Goal: Transaction & Acquisition: Download file/media

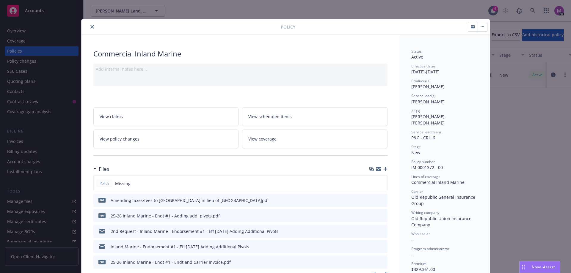
scroll to position [18, 0]
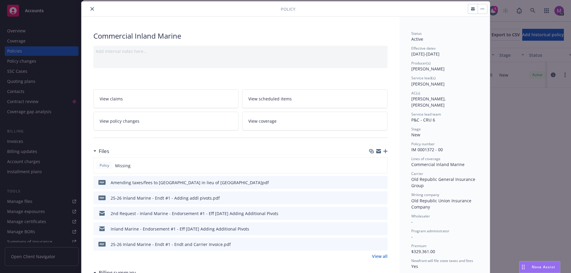
drag, startPoint x: 90, startPoint y: 8, endPoint x: 312, endPoint y: 11, distance: 222.7
click at [91, 8] on icon "close" at bounding box center [92, 9] width 4 height 4
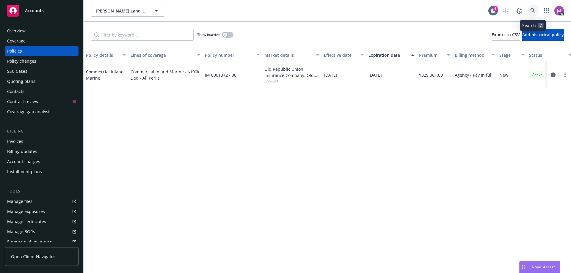
click at [534, 10] on icon at bounding box center [532, 10] width 5 height 5
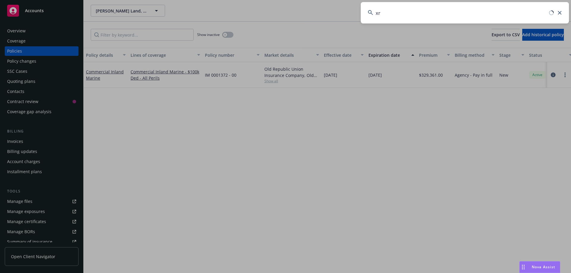
type input "x"
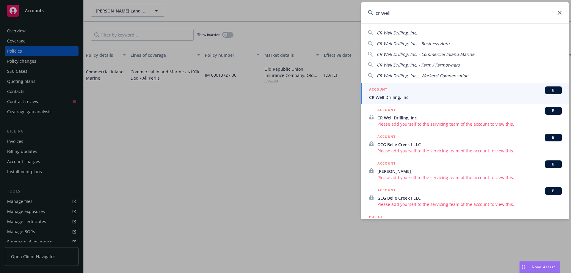
type input "cr well"
click at [387, 99] on span "CR Well Drilling, Inc." at bounding box center [465, 97] width 193 height 6
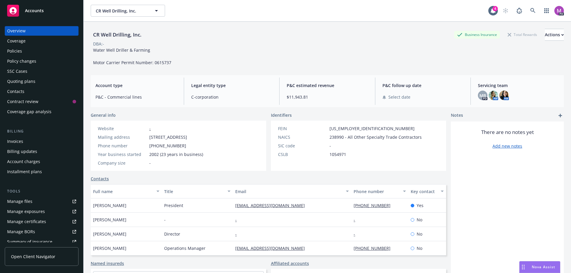
click at [31, 222] on div "Manage certificates" at bounding box center [26, 222] width 39 height 10
click at [29, 221] on div "Manage certificates" at bounding box center [26, 222] width 39 height 10
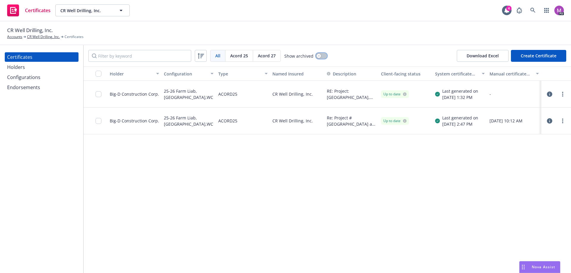
click at [317, 54] on button "button" at bounding box center [321, 56] width 11 height 6
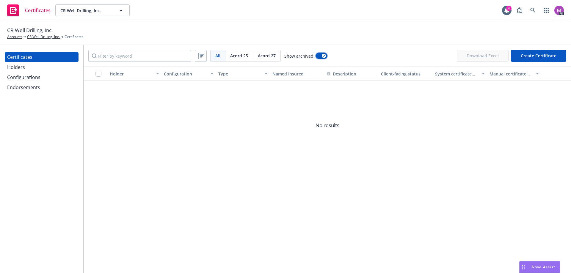
click at [323, 56] on icon "button" at bounding box center [324, 56] width 2 height 2
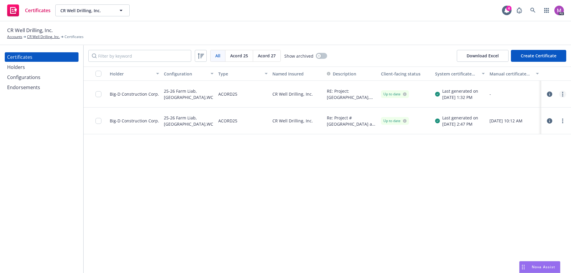
click at [565, 94] on link "more" at bounding box center [562, 94] width 7 height 7
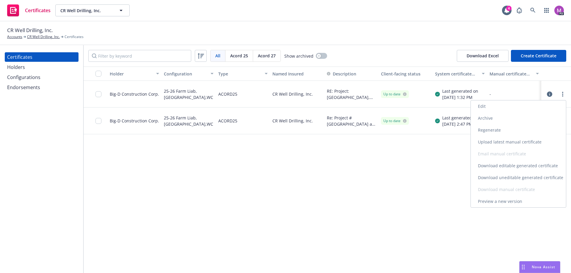
click at [504, 177] on link "Download uneditable generated certificate" at bounding box center [518, 178] width 95 height 12
